Goal: Transaction & Acquisition: Obtain resource

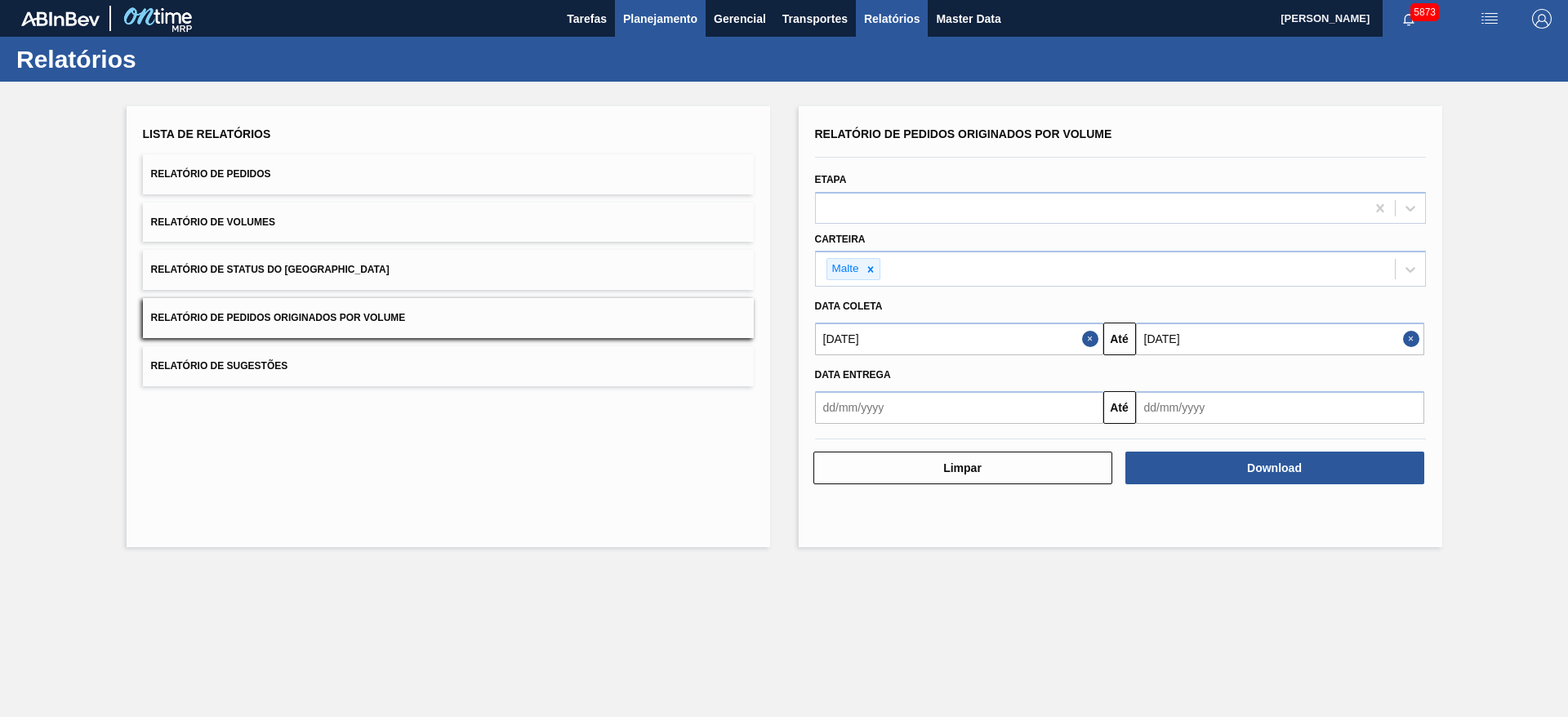
click at [660, 24] on span "Planejamento" at bounding box center [660, 19] width 74 height 20
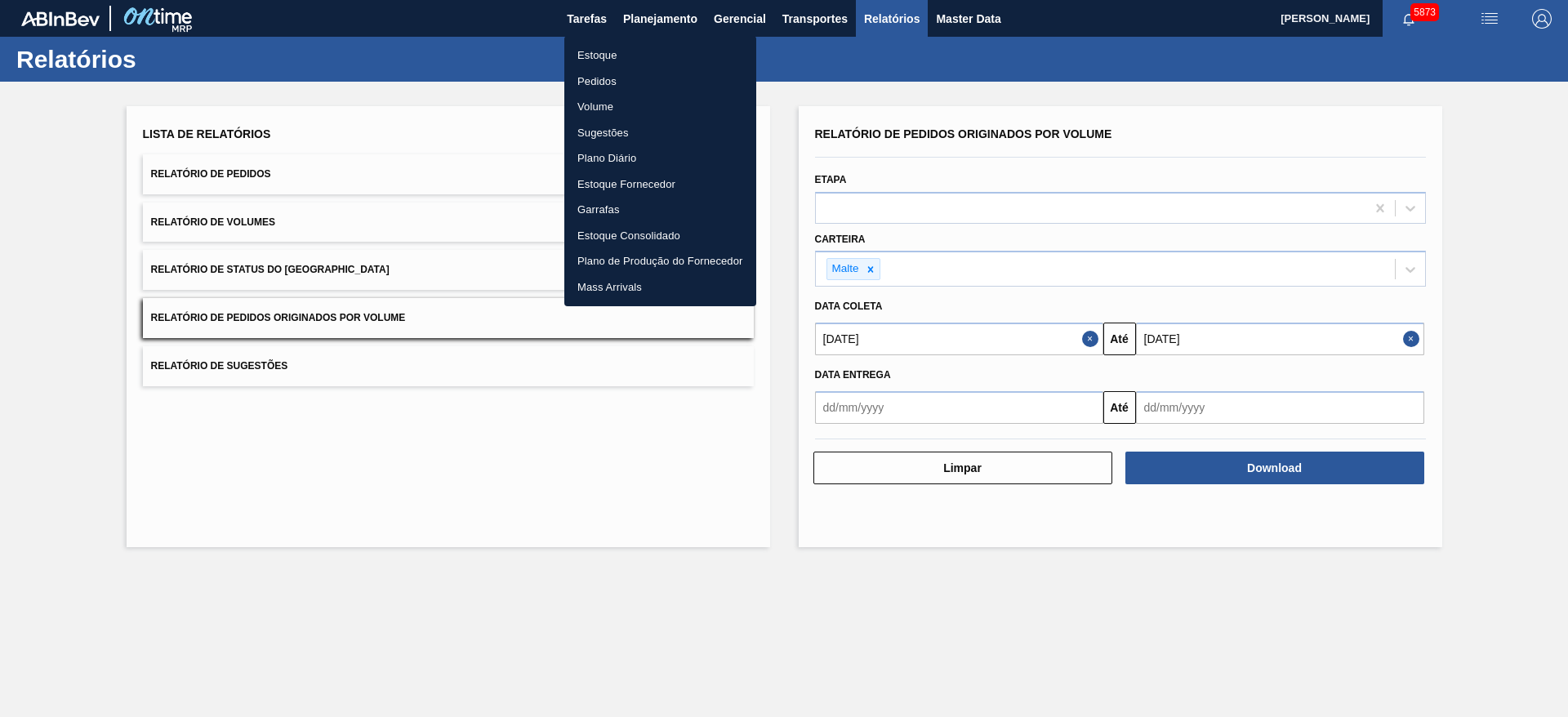
click at [586, 80] on li "Pedidos" at bounding box center [660, 82] width 192 height 26
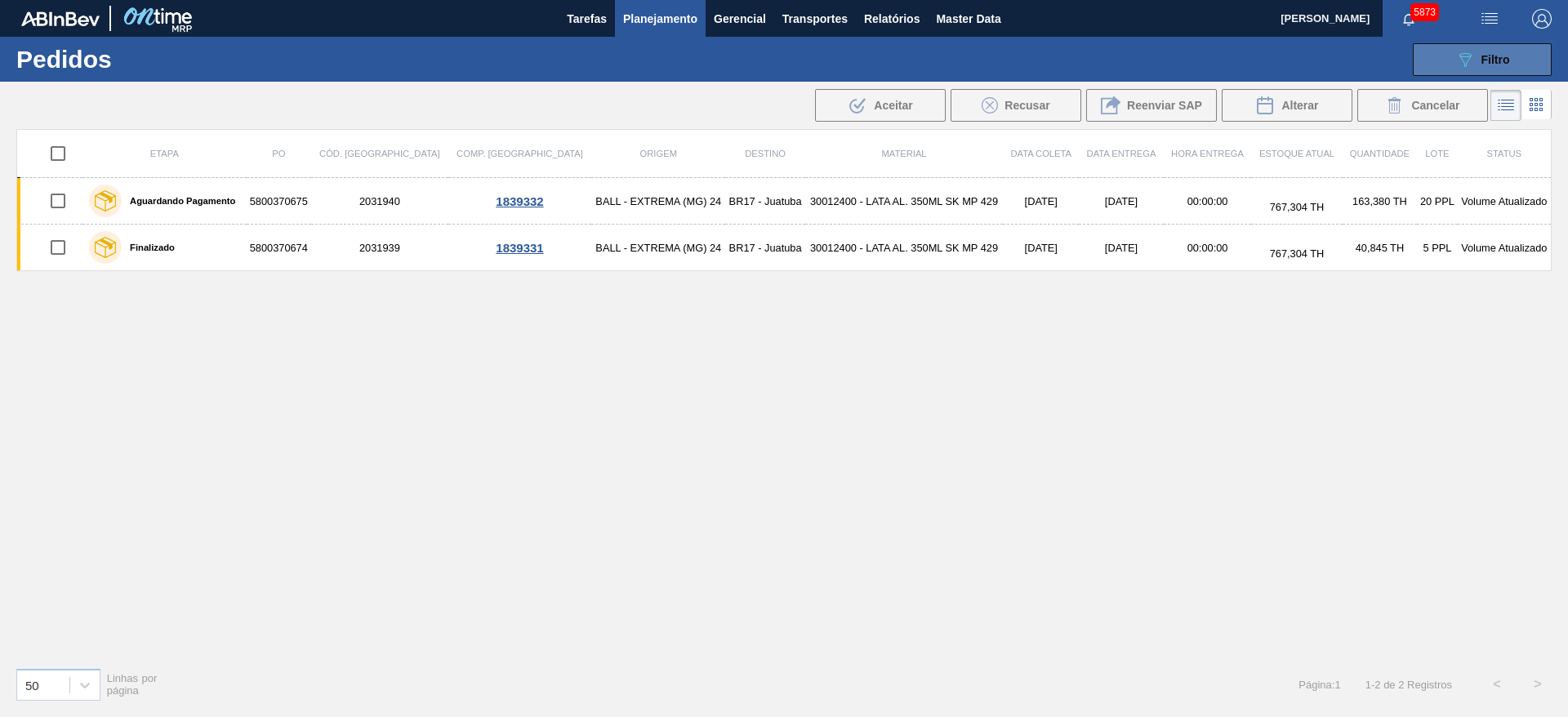
click at [1482, 72] on button "089F7B8B-B2A5-4AFE-B5C0-19BA573D28AC Filtro" at bounding box center [1482, 59] width 139 height 32
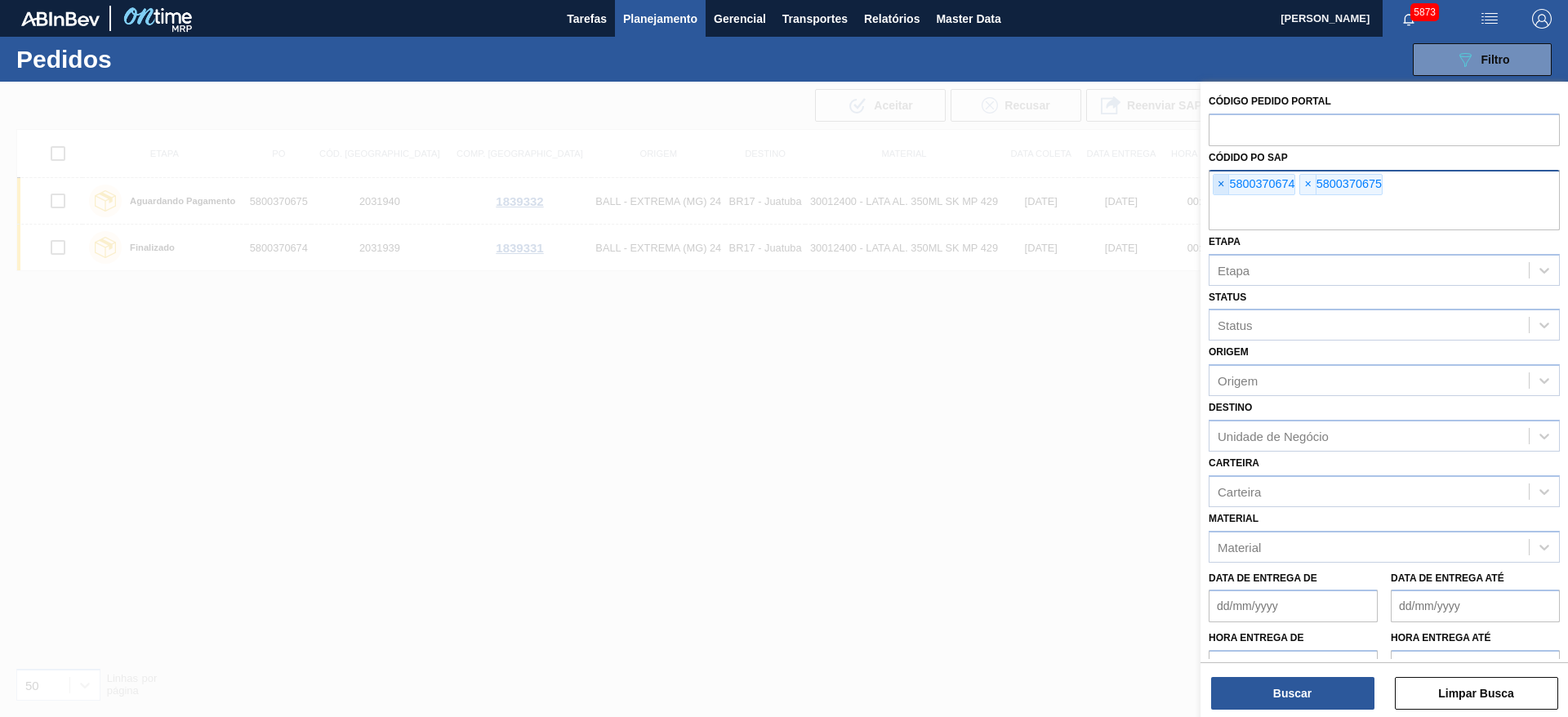
click at [1216, 182] on span "×" at bounding box center [1221, 185] width 15 height 20
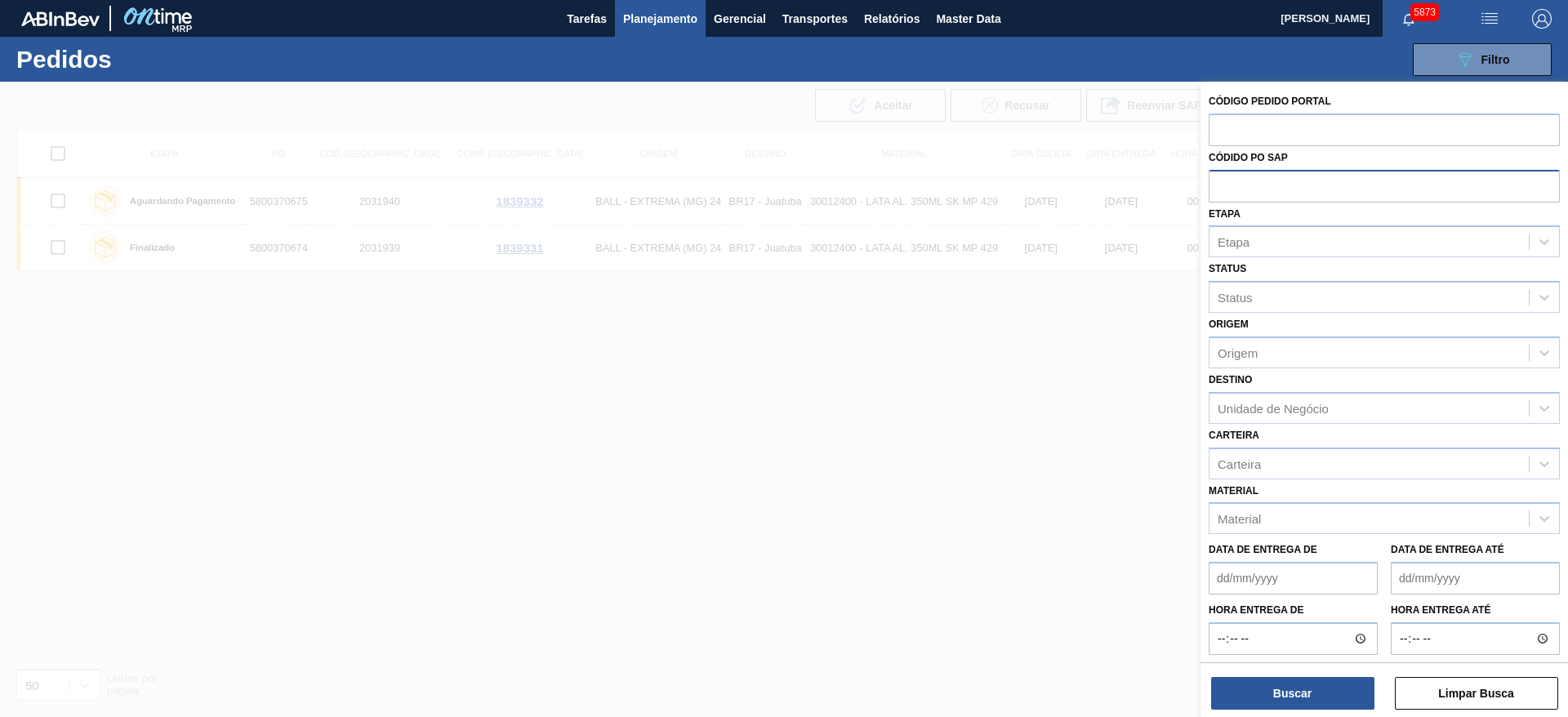
paste input "text"
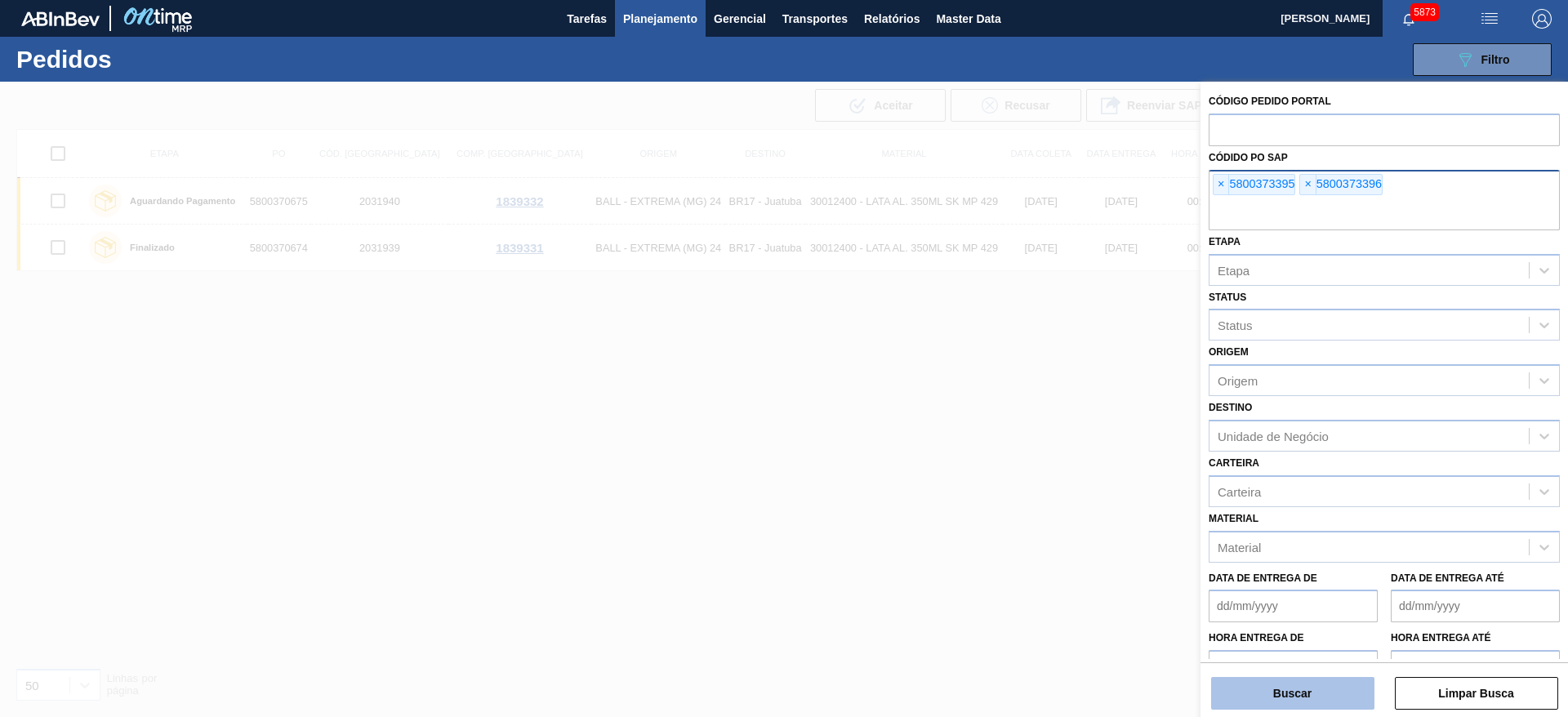
click at [1297, 702] on button "Buscar" at bounding box center [1293, 693] width 163 height 32
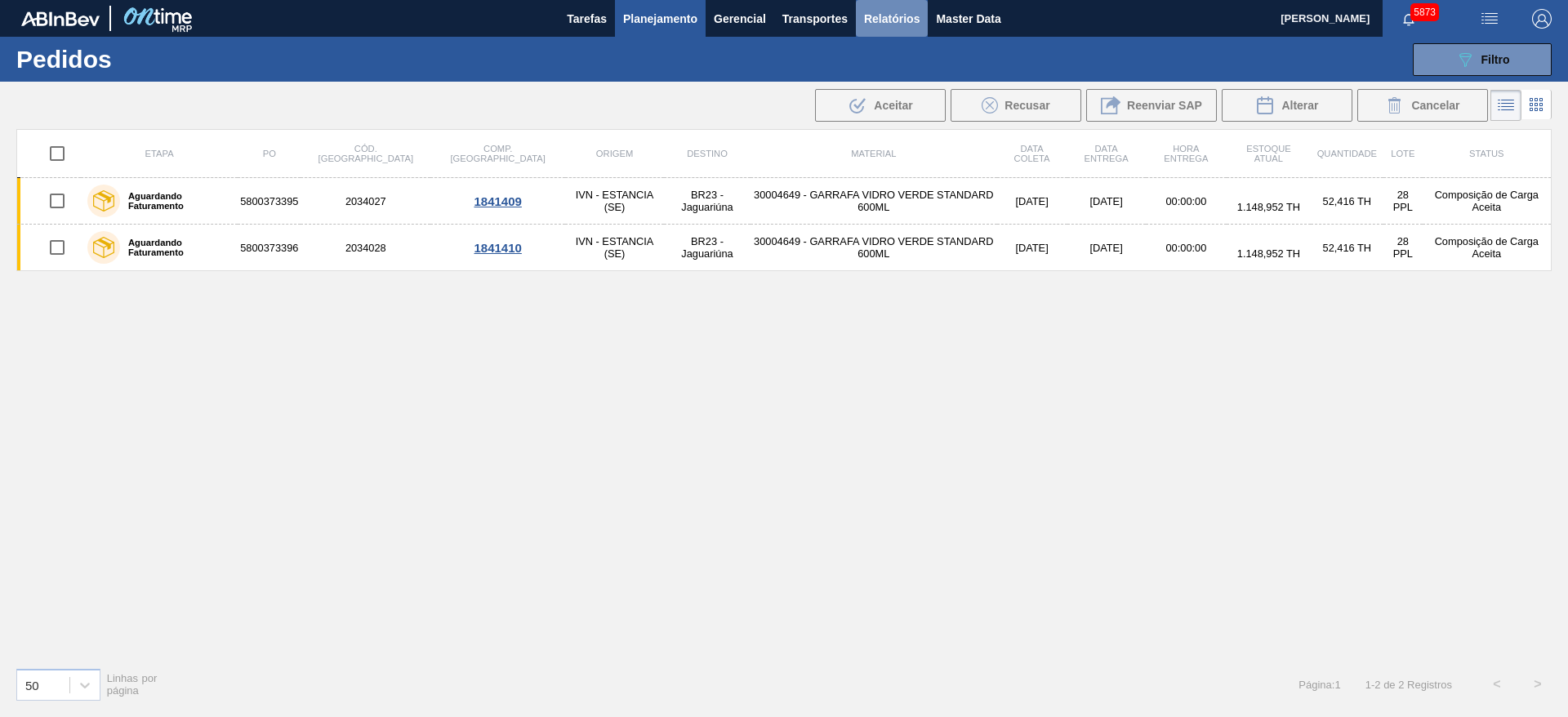
click at [896, 21] on span "Relatórios" at bounding box center [892, 19] width 56 height 20
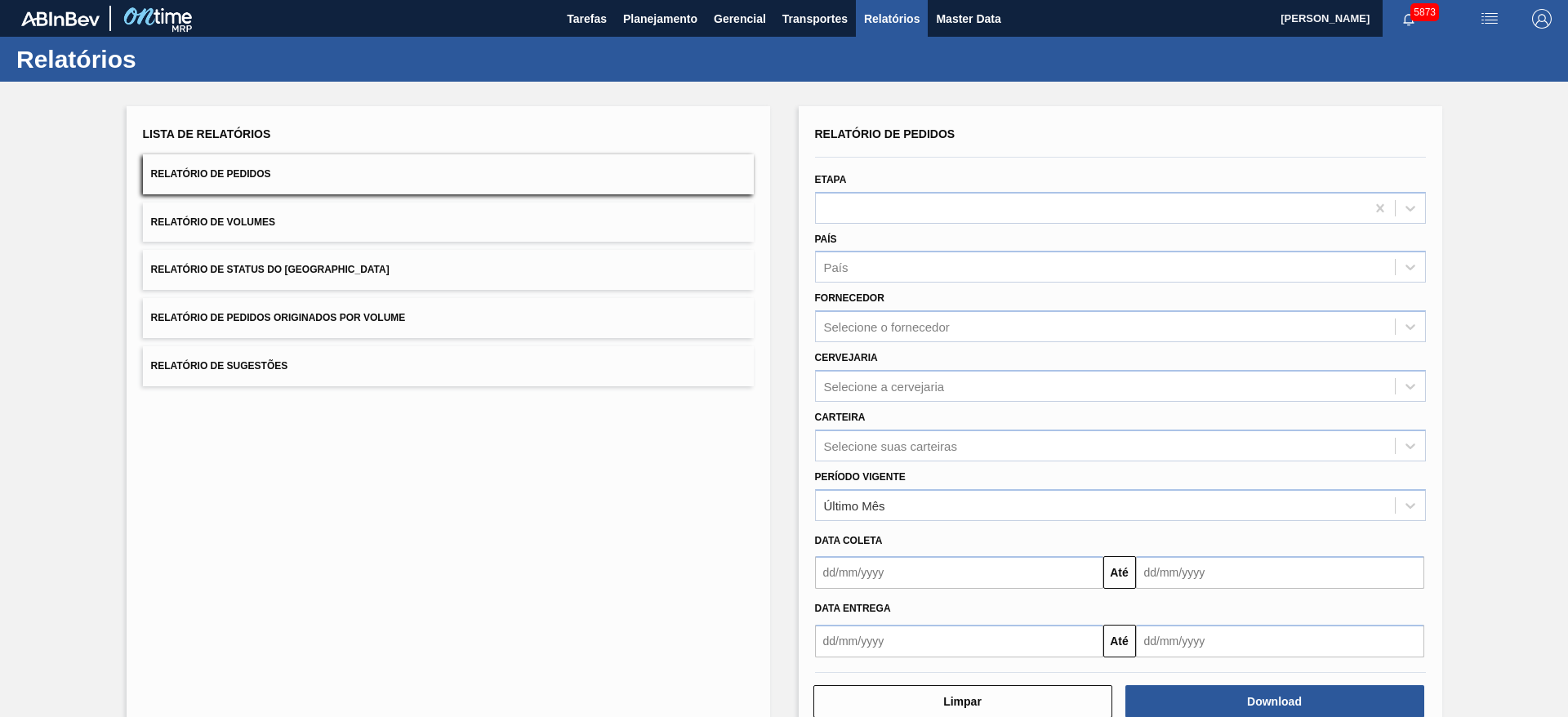
drag, startPoint x: 361, startPoint y: 311, endPoint x: 403, endPoint y: 316, distance: 42.3
click at [362, 312] on span "Relatório de Pedidos Originados por Volume" at bounding box center [279, 317] width 255 height 12
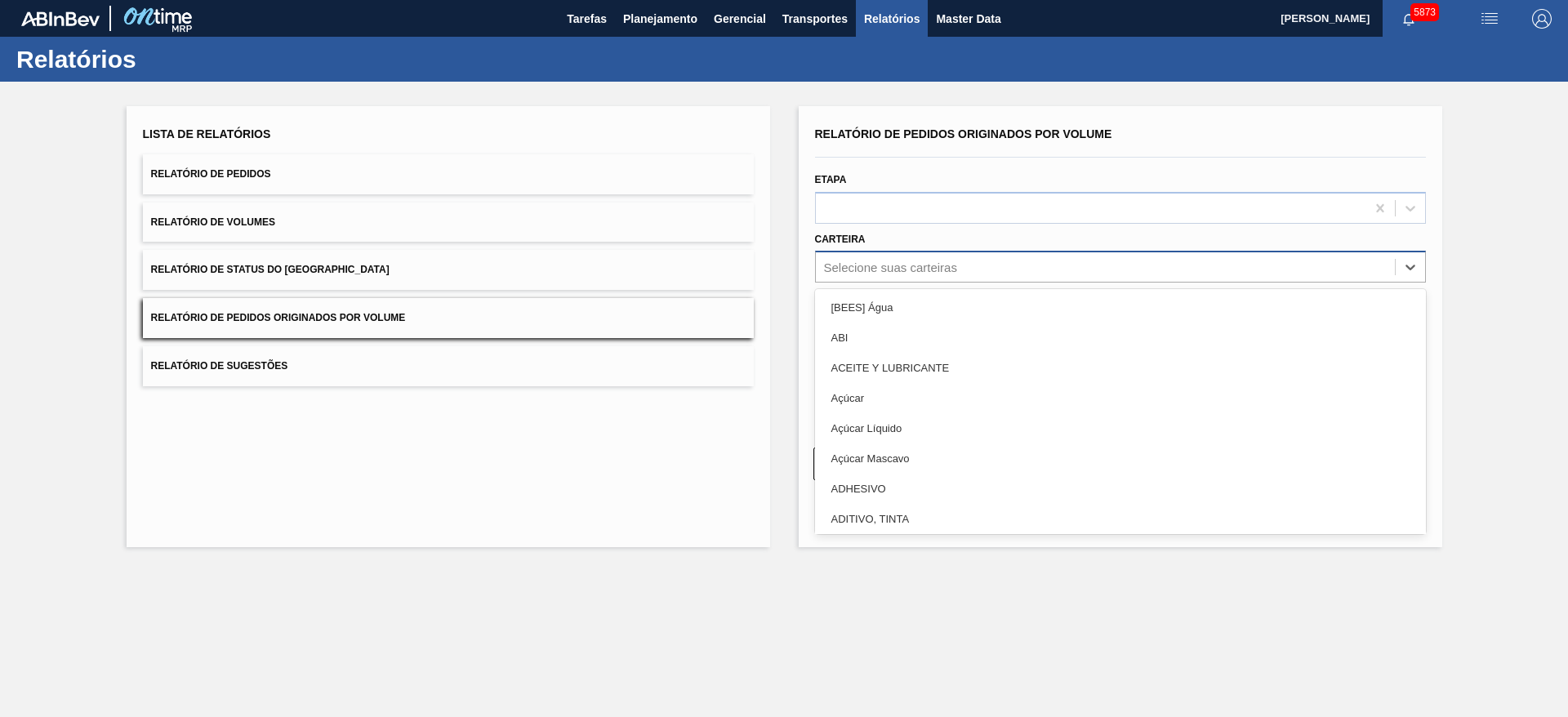
click at [933, 263] on div "Selecione suas carteiras" at bounding box center [890, 267] width 133 height 13
type input "garr"
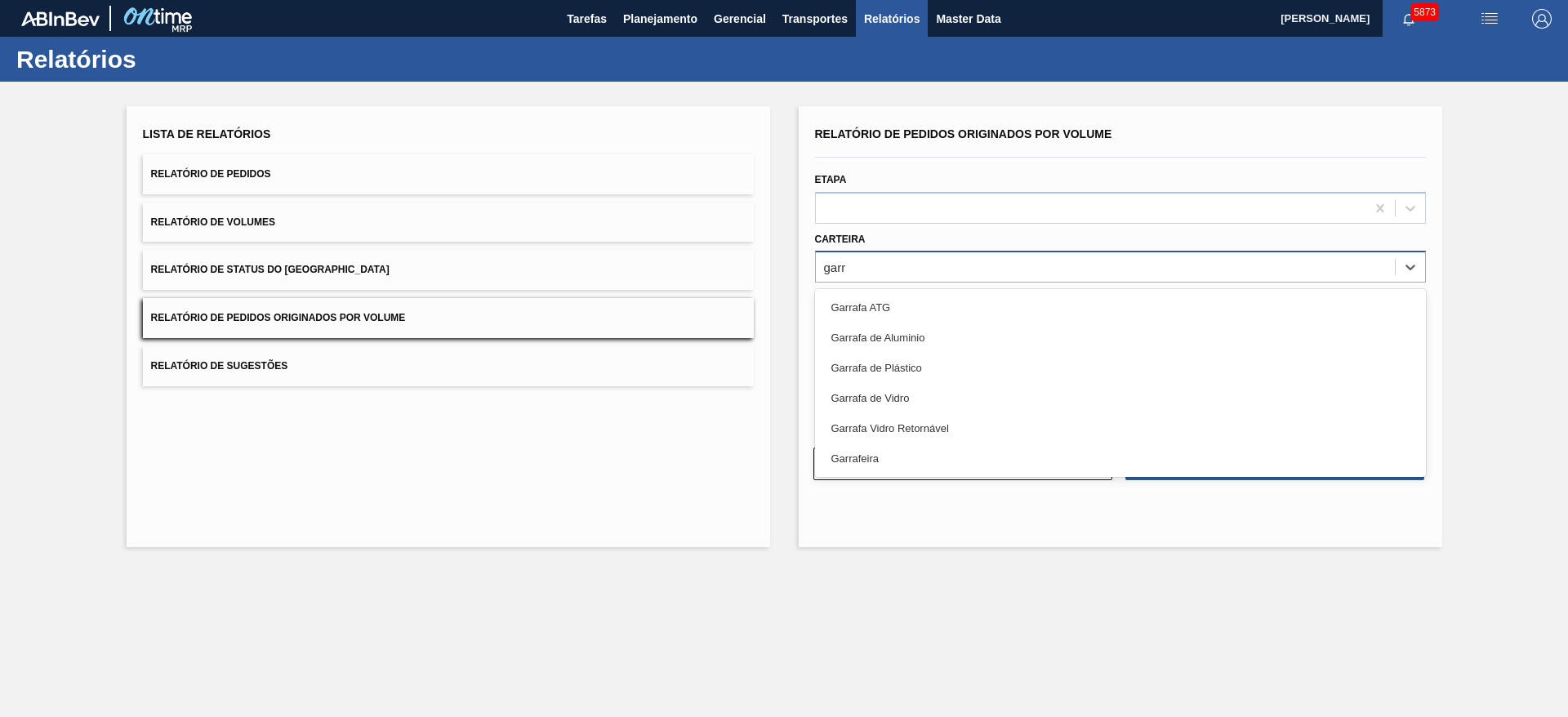
click at [923, 391] on div "Garrafa de Vidro" at bounding box center [1120, 398] width 611 height 30
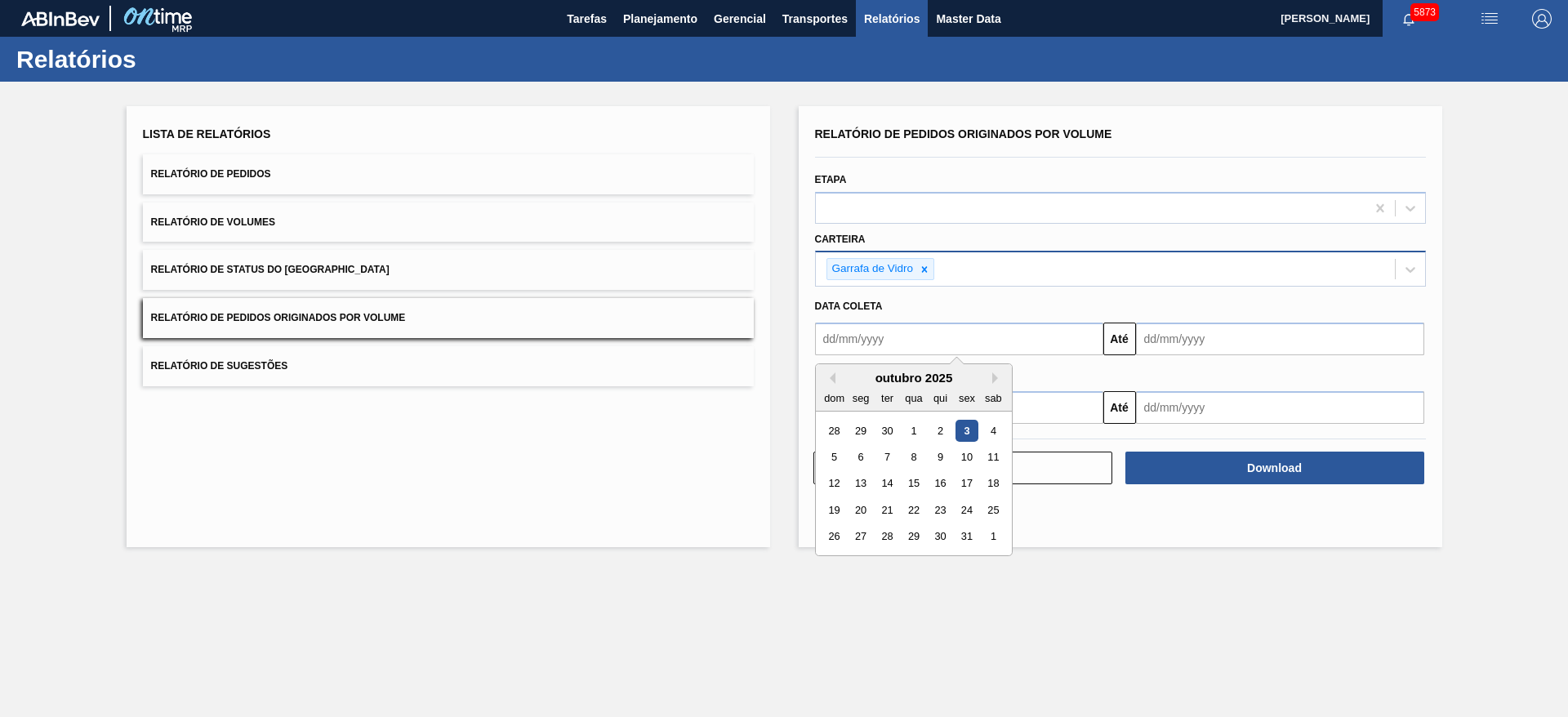
click at [895, 330] on input "text" at bounding box center [959, 339] width 289 height 32
click at [832, 376] on button "Previous Month" at bounding box center [829, 377] width 12 height 12
click at [861, 429] on div "1" at bounding box center [860, 430] width 22 height 22
type input "[DATE]"
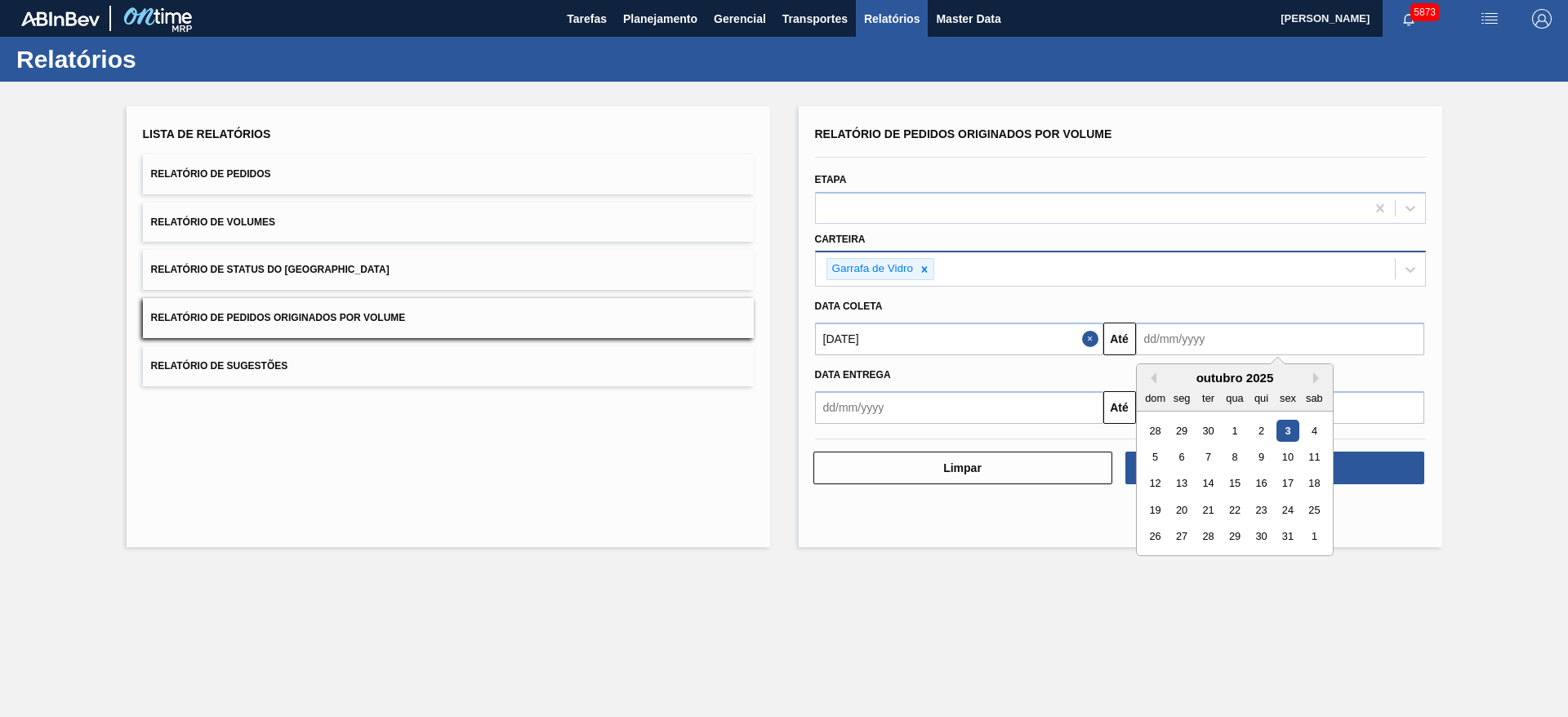
drag, startPoint x: 1165, startPoint y: 342, endPoint x: 1169, endPoint y: 358, distance: 16.5
click at [1165, 342] on input "text" at bounding box center [1280, 339] width 289 height 32
drag, startPoint x: 1283, startPoint y: 537, endPoint x: 1298, endPoint y: 509, distance: 31.8
click at [1283, 537] on div "31" at bounding box center [1287, 537] width 22 height 22
type input "[DATE]"
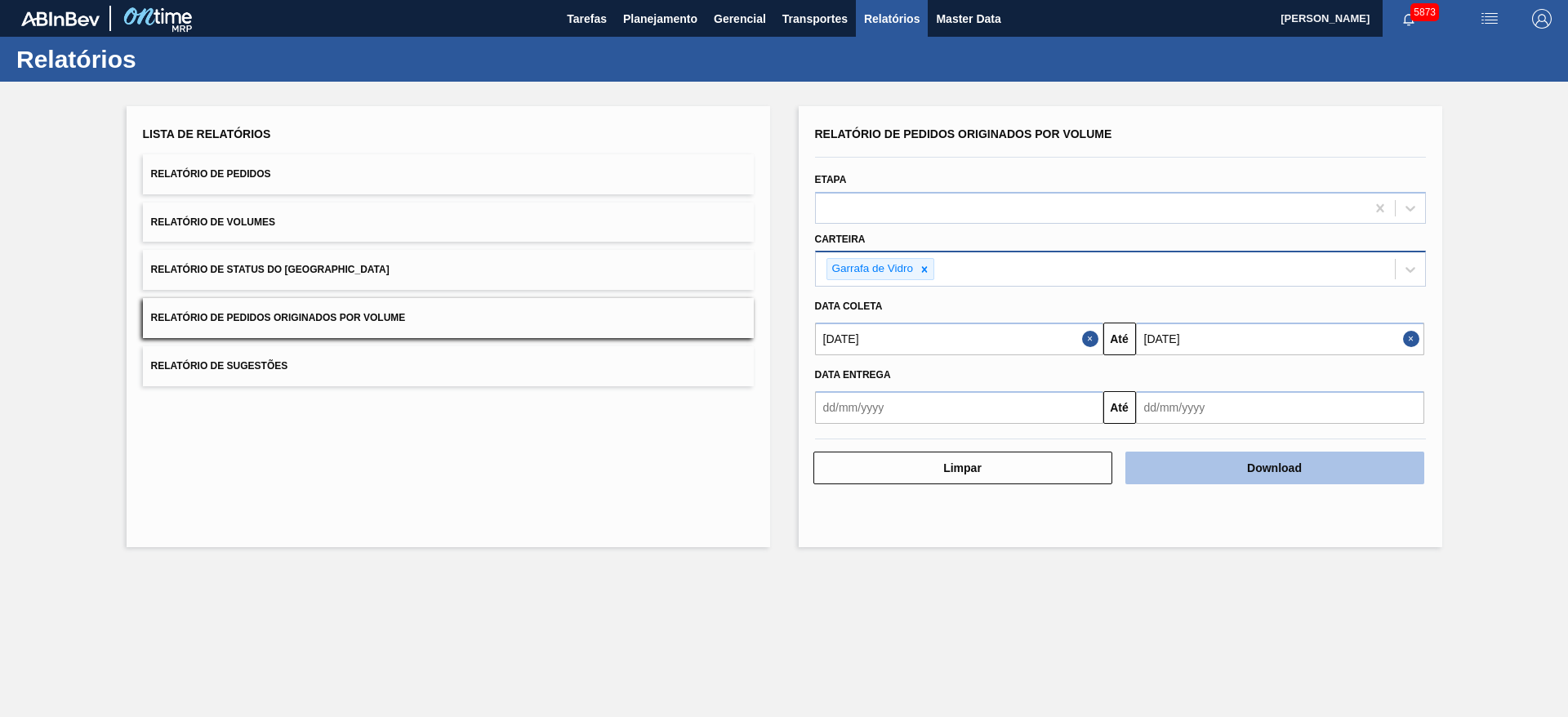
click at [1327, 462] on button "Download" at bounding box center [1274, 468] width 299 height 32
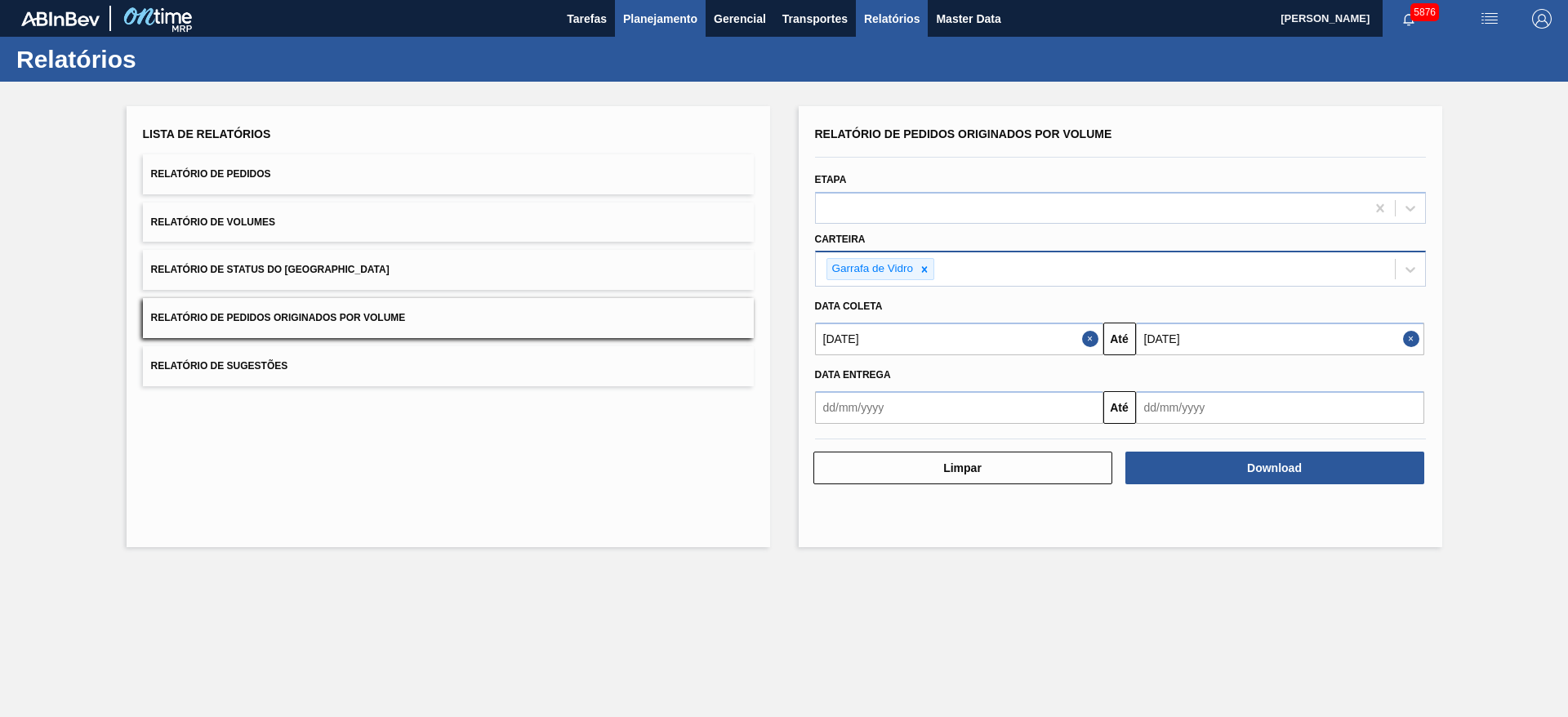
click at [645, 24] on span "Planejamento" at bounding box center [660, 19] width 74 height 20
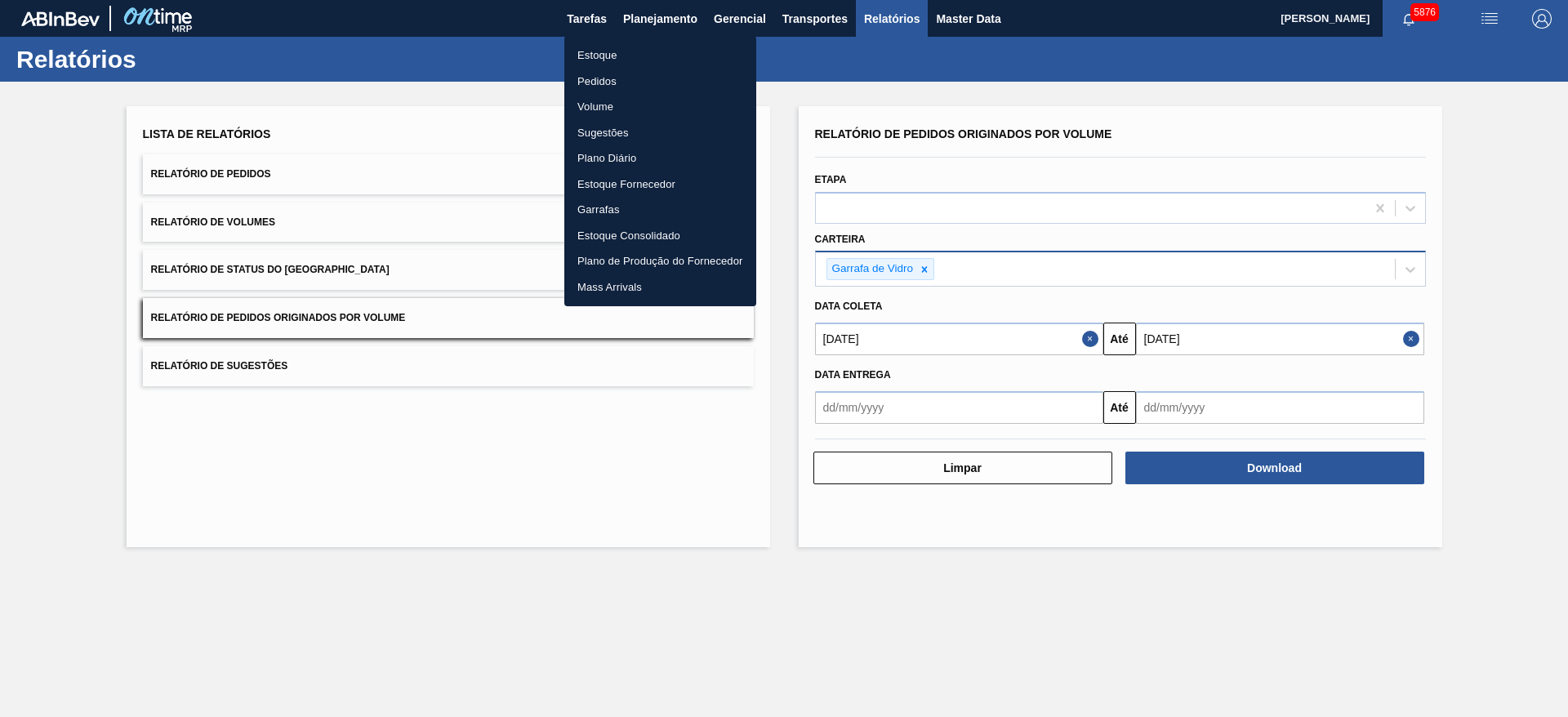
click at [610, 83] on li "Pedidos" at bounding box center [660, 82] width 192 height 26
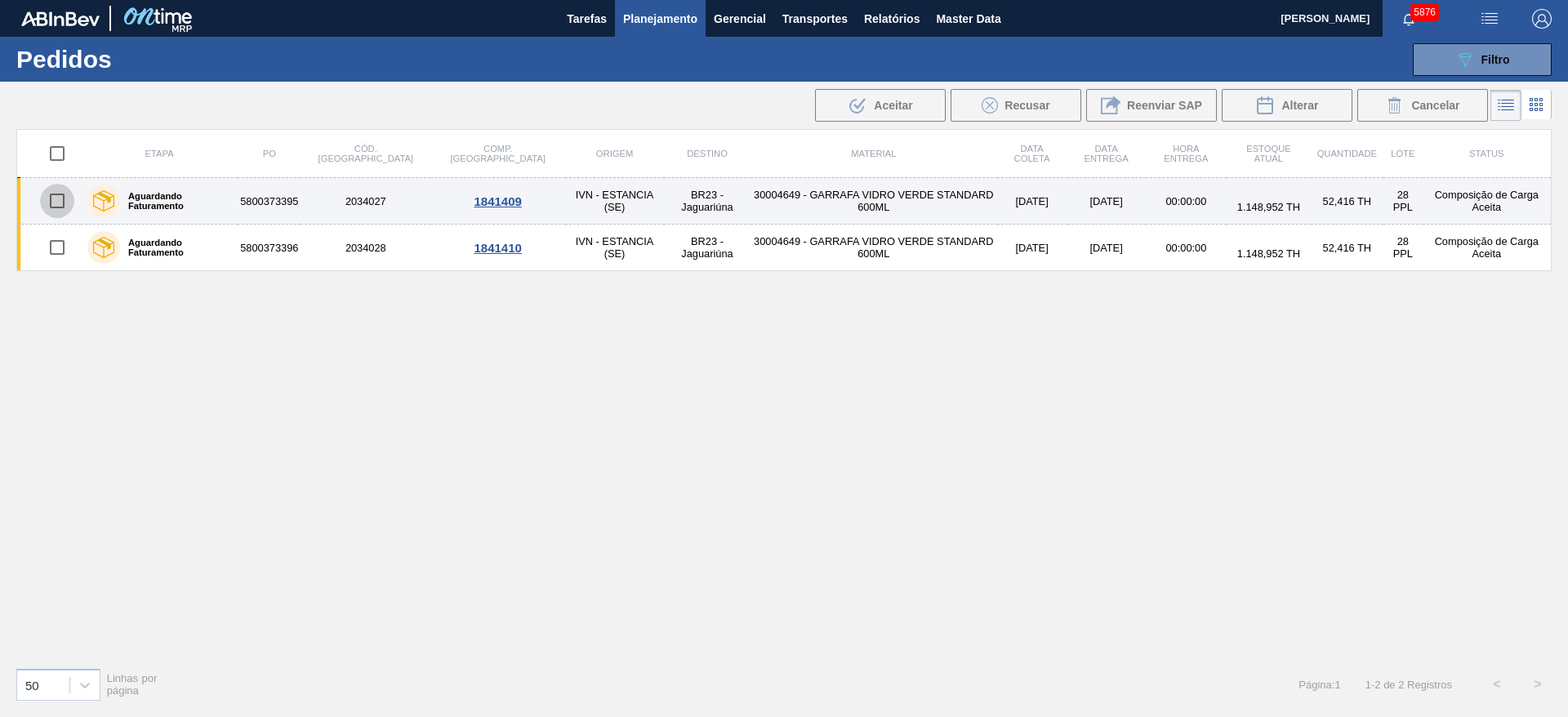
click at [57, 203] on input "checkbox" at bounding box center [57, 201] width 34 height 34
checkbox input "true"
